Goal: Task Accomplishment & Management: Manage account settings

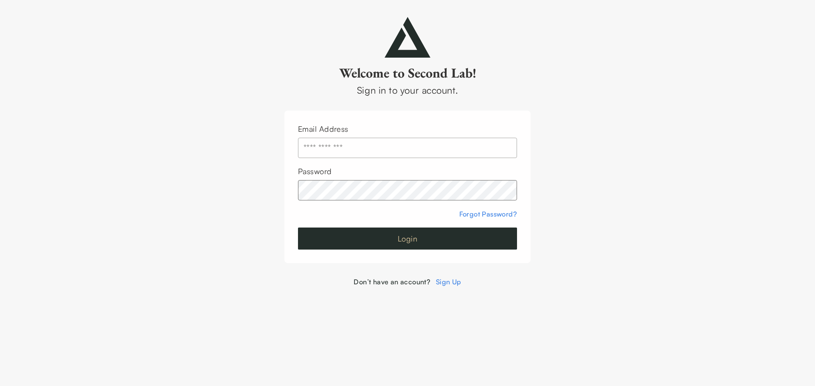
type input "**********"
click at [496, 239] on button "Login" at bounding box center [407, 239] width 219 height 22
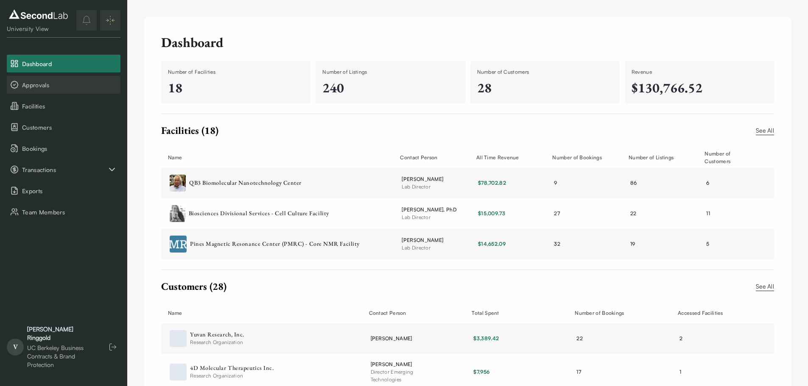
click at [64, 89] on span "Approvals" at bounding box center [69, 85] width 95 height 9
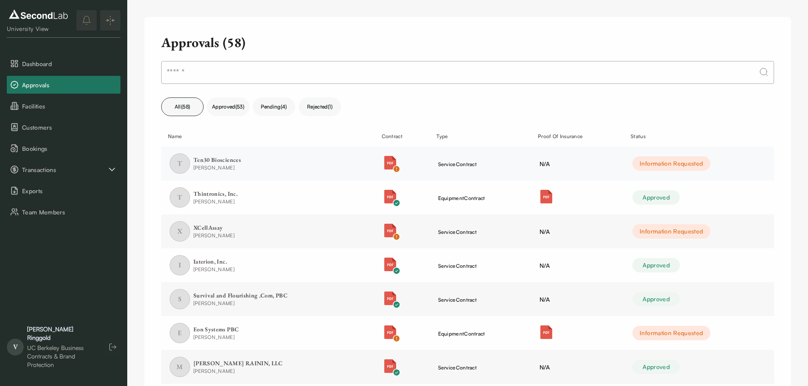
click at [389, 163] on img "button" at bounding box center [391, 163] width 14 height 14
click at [231, 157] on div "Ten30 Biosciences" at bounding box center [217, 160] width 48 height 8
click at [213, 327] on div "Eon Systems PBC" at bounding box center [215, 330] width 45 height 8
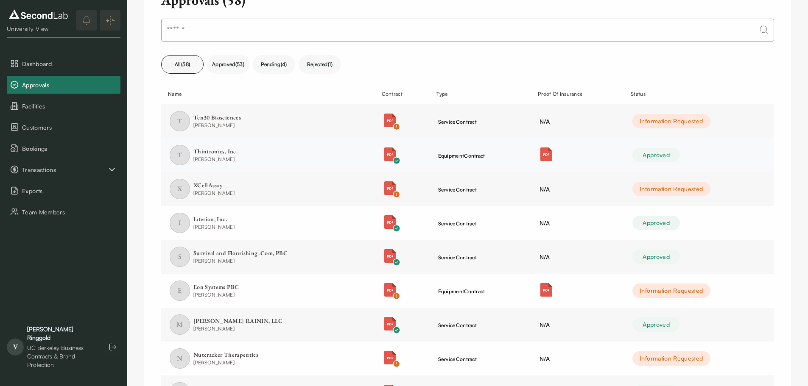
scroll to position [85, 0]
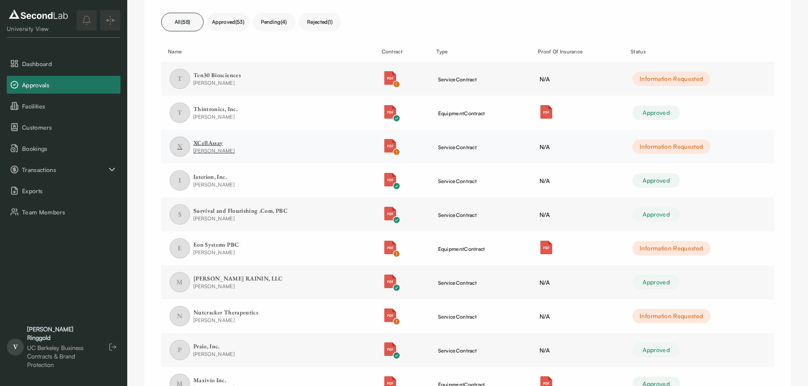
click at [207, 148] on div "[PERSON_NAME]" at bounding box center [213, 151] width 41 height 8
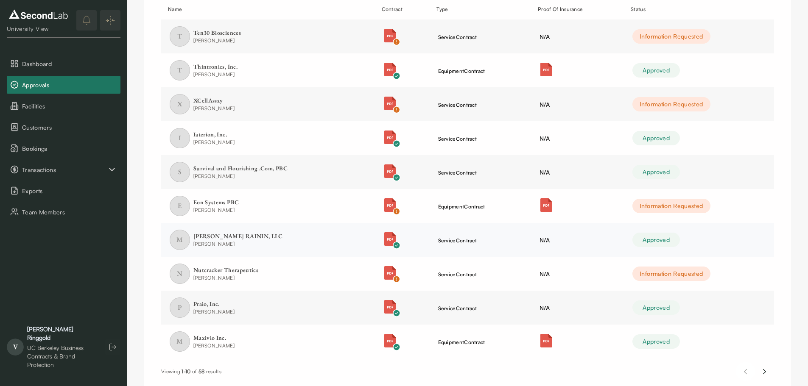
scroll to position [156, 0]
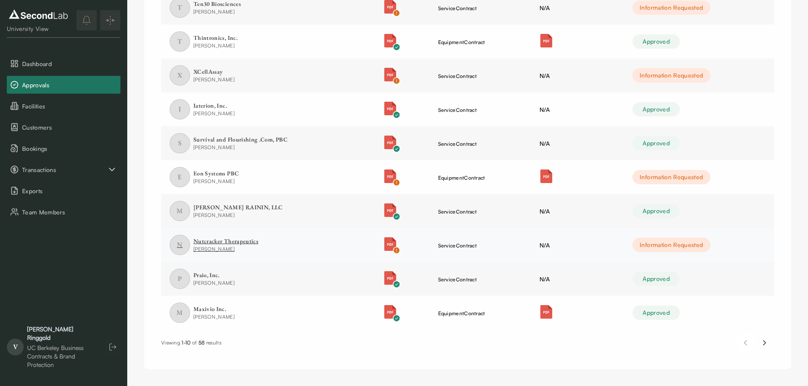
click at [240, 243] on div "Nutcracker Therapeutics" at bounding box center [225, 242] width 65 height 8
